Goal: Communication & Community: Answer question/provide support

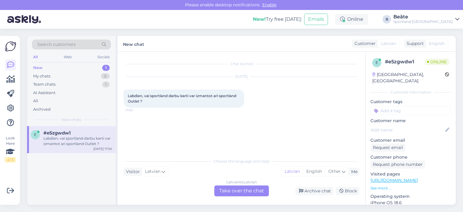
click at [228, 184] on div "Latvian to Latvian" at bounding box center [241, 181] width 30 height 5
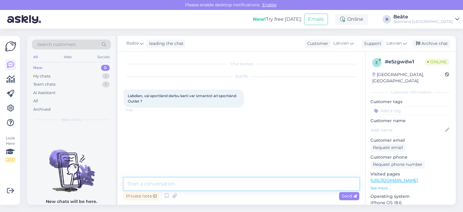
click at [233, 185] on textarea at bounding box center [241, 183] width 236 height 13
type textarea "Labdien."
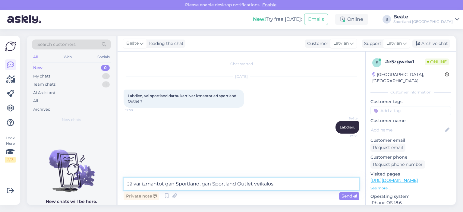
type textarea "Jā var izmantot gan Sportland, gan Sportland Outlet veikalos."
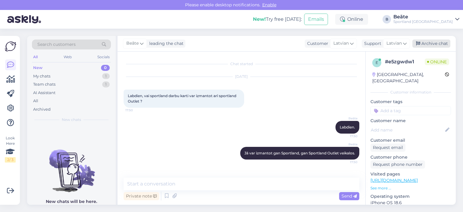
click at [438, 44] on div "Archive chat" at bounding box center [431, 43] width 38 height 8
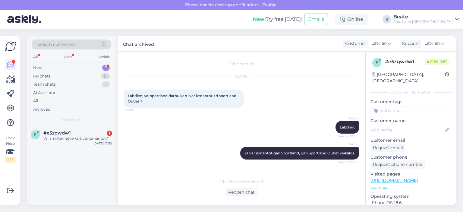
scroll to position [27, 0]
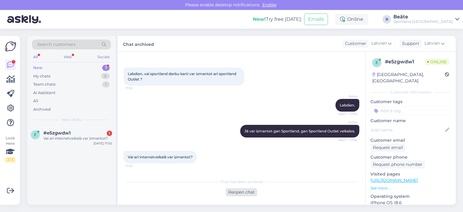
click at [241, 190] on div "Reopen chat" at bounding box center [241, 192] width 31 height 8
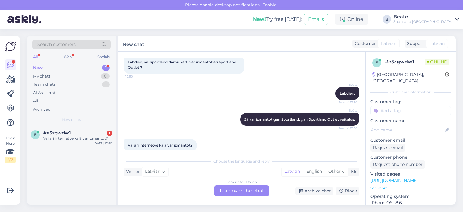
click at [240, 190] on div "Latvian to Latvian Take over the chat" at bounding box center [241, 190] width 55 height 11
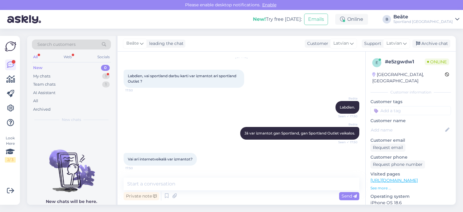
scroll to position [25, 0]
click at [240, 190] on div "Private note Send" at bounding box center [241, 195] width 236 height 11
click at [242, 185] on textarea at bounding box center [241, 183] width 236 height 13
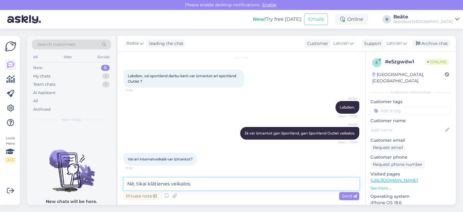
type textarea "Nē, tikai klātienes veikalos."
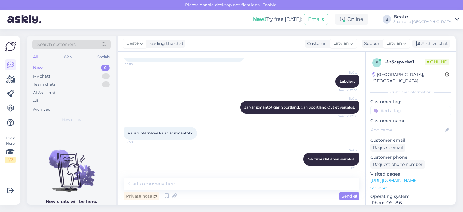
click at [425, 48] on div "[PERSON_NAME] leading the chat Customer Latvian Support Latvian Arabic Belarusi…" at bounding box center [286, 44] width 338 height 16
click at [427, 44] on div "Archive chat" at bounding box center [431, 43] width 38 height 8
